Goal: Information Seeking & Learning: Learn about a topic

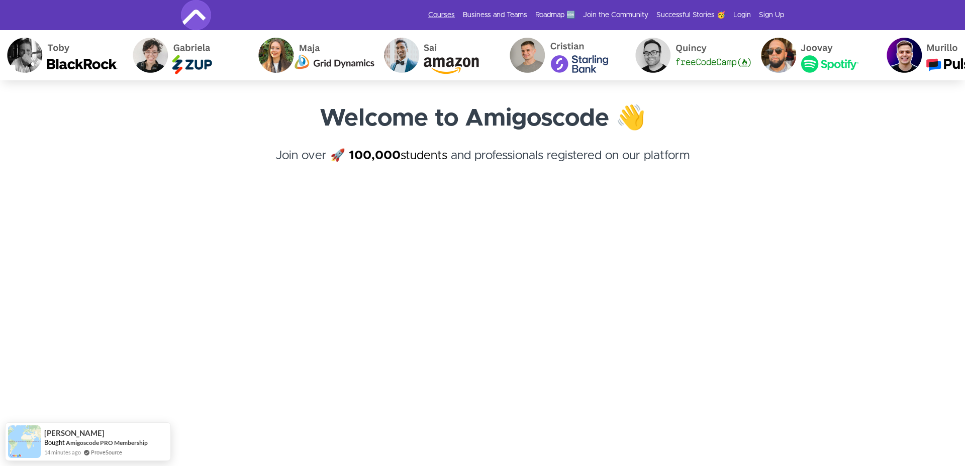
click at [447, 15] on link "Courses" at bounding box center [441, 15] width 27 height 10
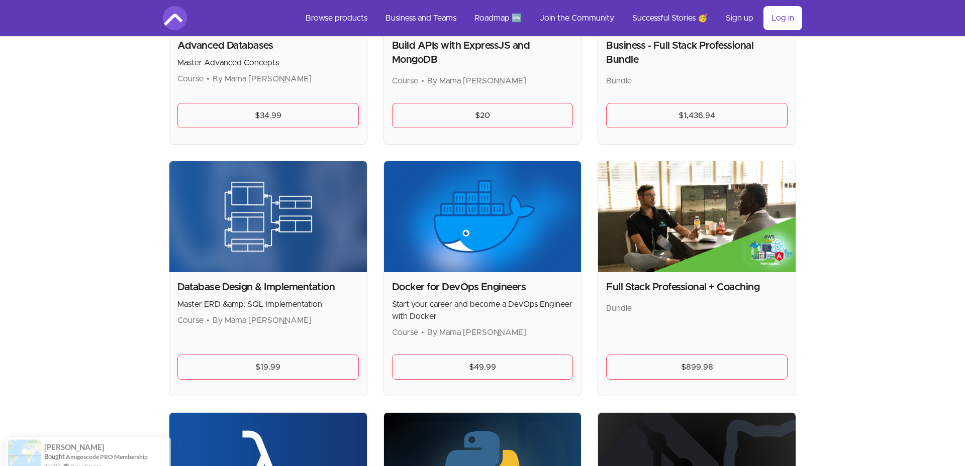
scroll to position [338, 0]
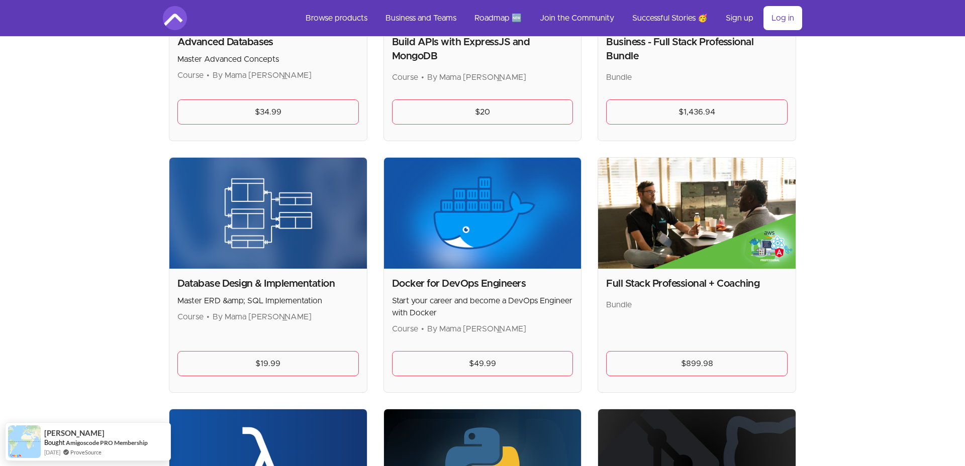
click at [698, 220] on img at bounding box center [696, 213] width 197 height 111
click at [668, 341] on div "Full Stack Professional + Coaching Bundle $899.98" at bounding box center [696, 331] width 197 height 124
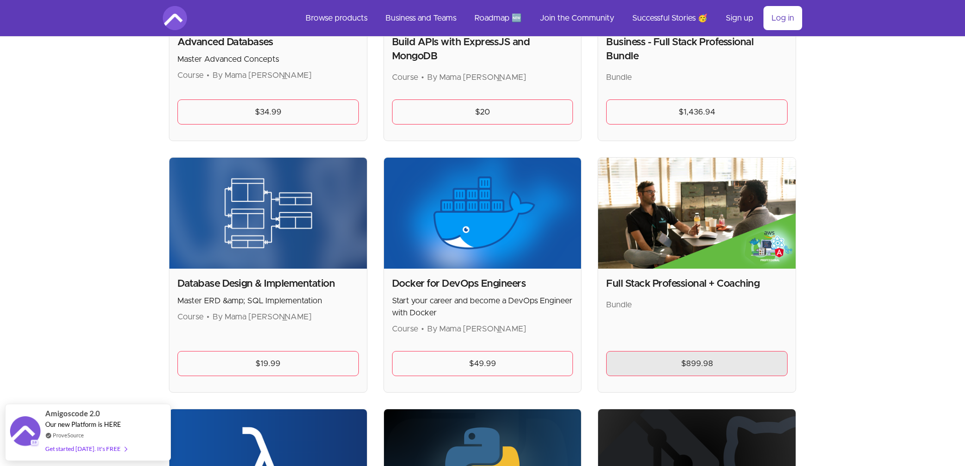
click at [638, 354] on link "$899.98" at bounding box center [696, 363] width 181 height 25
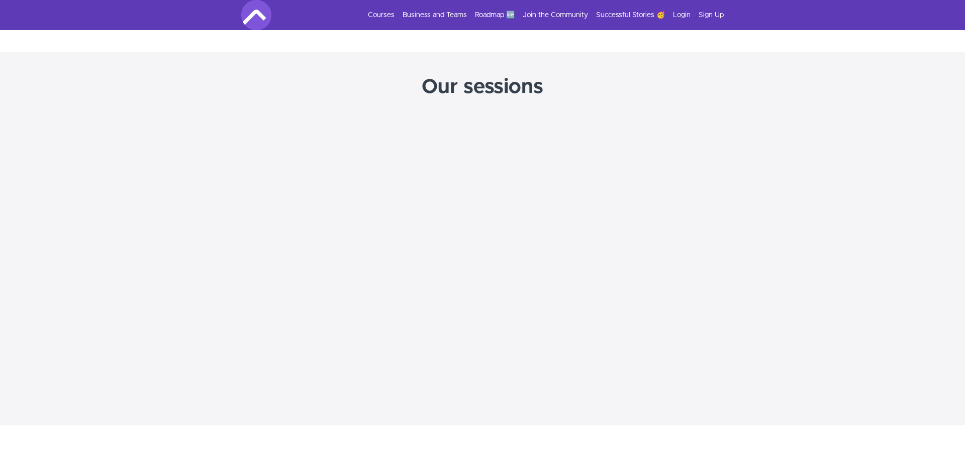
scroll to position [1110, 0]
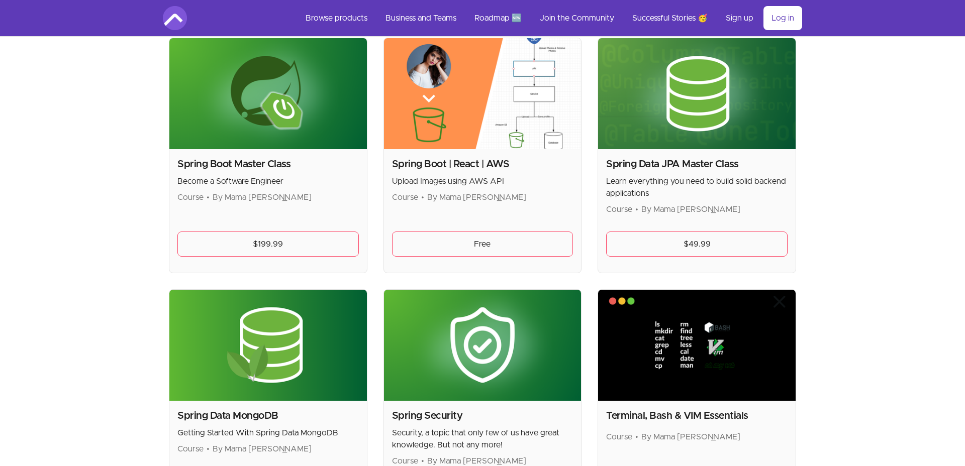
scroll to position [2462, 0]
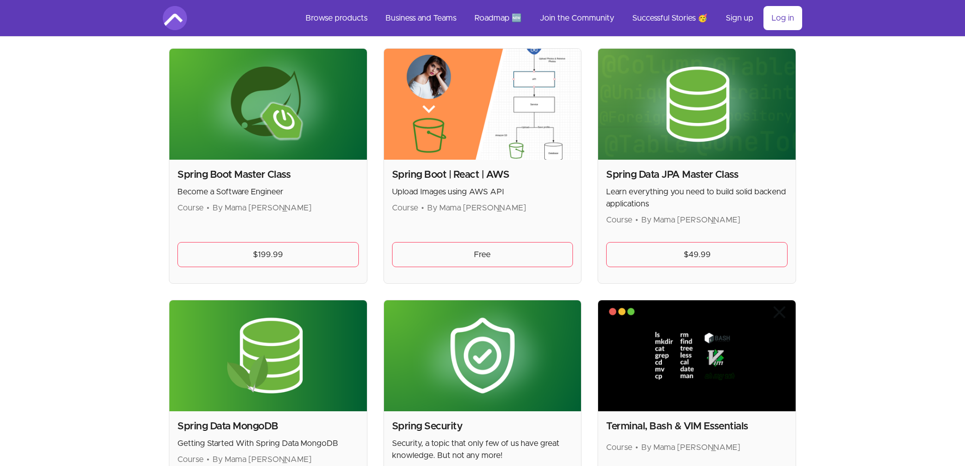
click at [705, 147] on img at bounding box center [696, 104] width 197 height 111
click at [703, 173] on h2 "Spring Data JPA Master Class" at bounding box center [696, 175] width 181 height 14
click at [704, 246] on link "$49.99" at bounding box center [696, 254] width 181 height 25
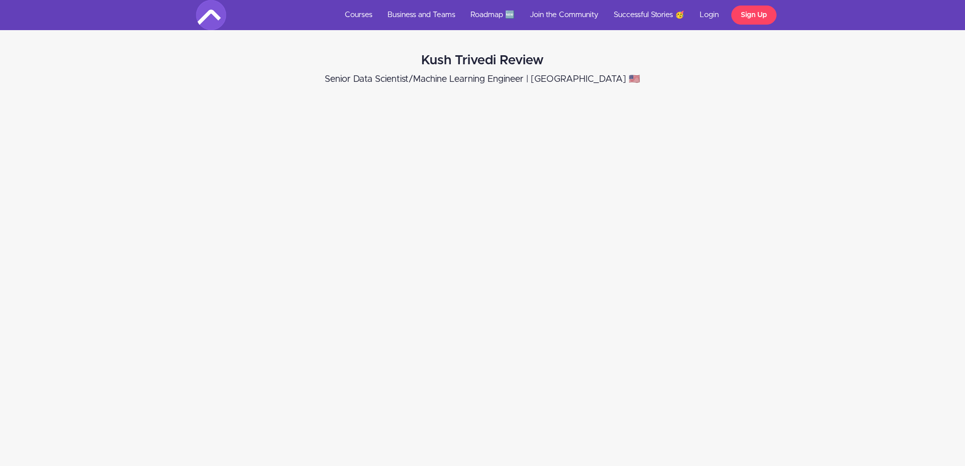
scroll to position [5064, 0]
